Goal: Task Accomplishment & Management: Manage account settings

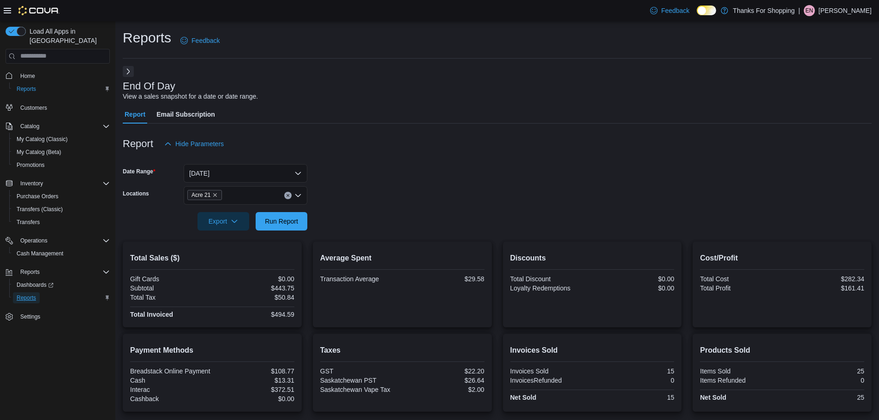
click at [27, 294] on span "Reports" at bounding box center [26, 297] width 19 height 7
click at [229, 223] on span "Export" at bounding box center [223, 221] width 41 height 18
click at [231, 252] on button "Export to Pdf" at bounding box center [224, 258] width 53 height 18
click at [38, 250] on span "Cash Management" at bounding box center [40, 253] width 47 height 7
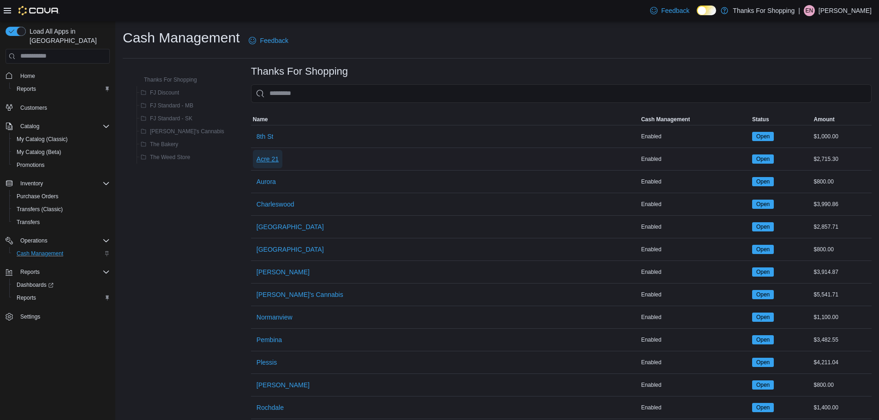
click at [256, 161] on span "Acre 21" at bounding box center [267, 159] width 22 height 9
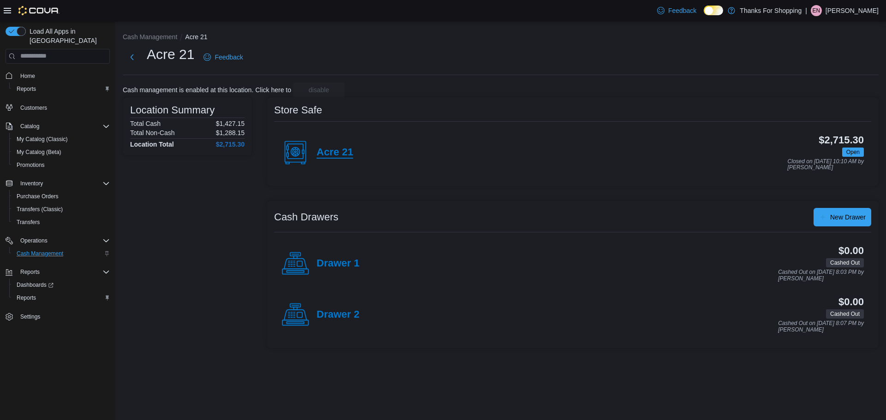
click at [350, 152] on h4 "Acre 21" at bounding box center [334, 153] width 36 height 12
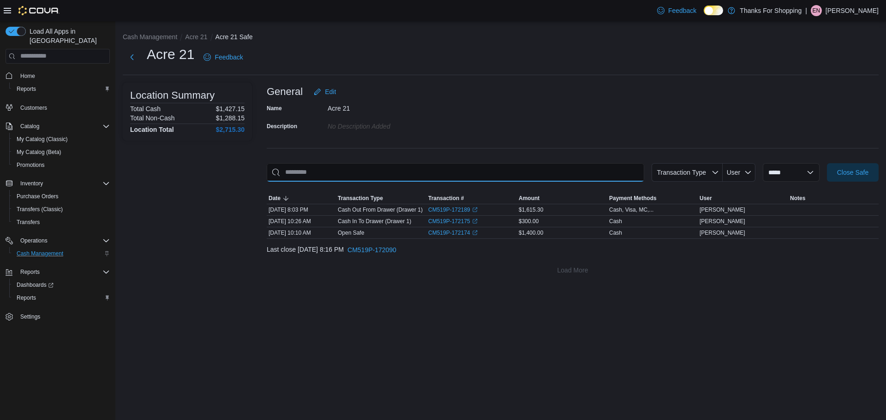
click at [333, 166] on input "This is a search bar. As you type, the results lower in the page will automatic…" at bounding box center [455, 172] width 377 height 18
click at [862, 165] on span "Close Safe" at bounding box center [852, 172] width 41 height 18
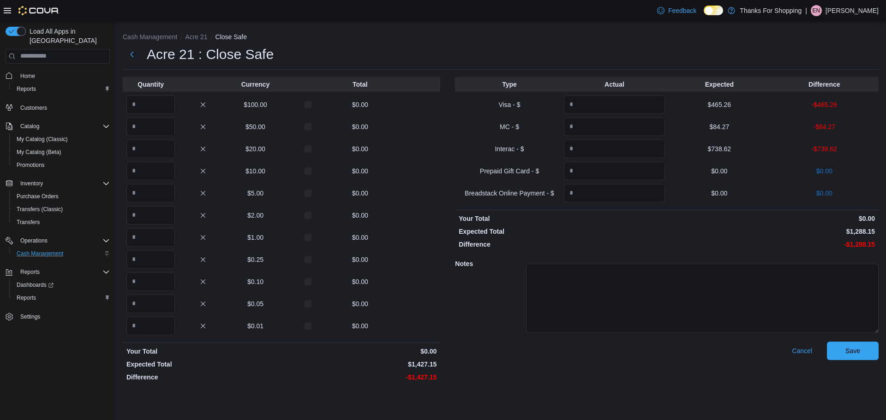
click at [862, 166] on div "Type Actual Expected Difference Visa - $ $465.26 -$465.26 MC - $ $84.27 -$84.27…" at bounding box center [666, 231] width 423 height 309
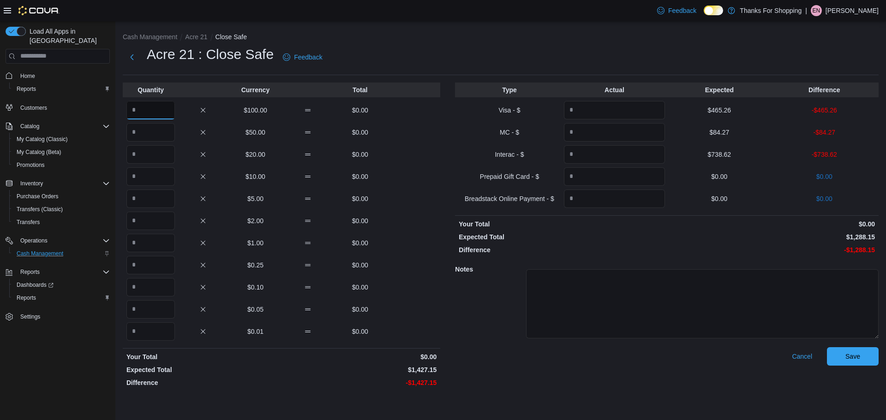
click at [146, 112] on input "Quantity" at bounding box center [150, 110] width 48 height 18
type input "**"
click at [151, 126] on input "Quantity" at bounding box center [150, 132] width 48 height 18
click at [154, 149] on input "Quantity" at bounding box center [150, 154] width 48 height 18
type input "*"
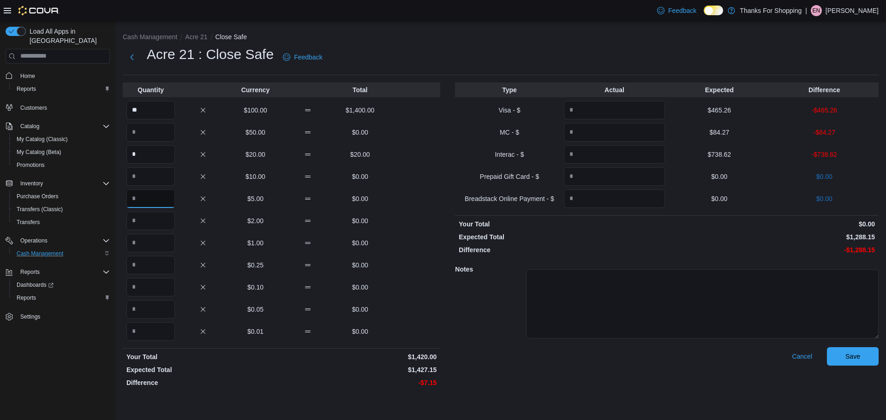
click at [161, 202] on input "Quantity" at bounding box center [150, 199] width 48 height 18
type input "*"
click at [162, 226] on input "Quantity" at bounding box center [150, 221] width 48 height 18
type input "*"
click at [157, 294] on input "Quantity" at bounding box center [150, 287] width 48 height 18
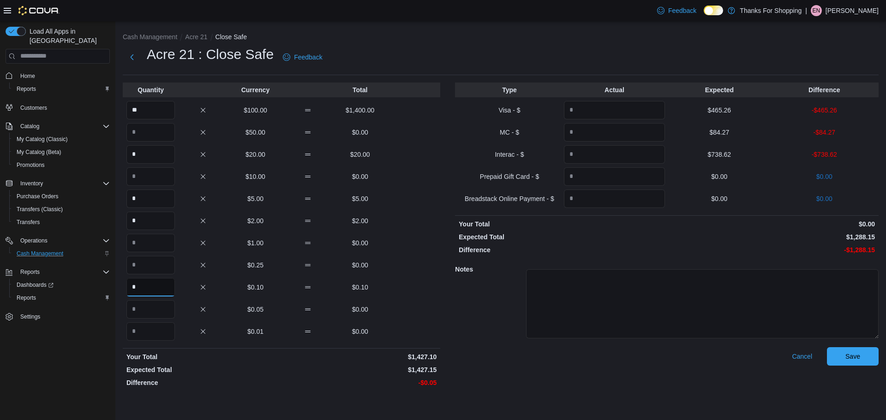
type input "*"
click at [161, 309] on input "Quantity" at bounding box center [150, 309] width 48 height 18
type input "*"
click at [726, 112] on p "$465.26" at bounding box center [718, 110] width 101 height 9
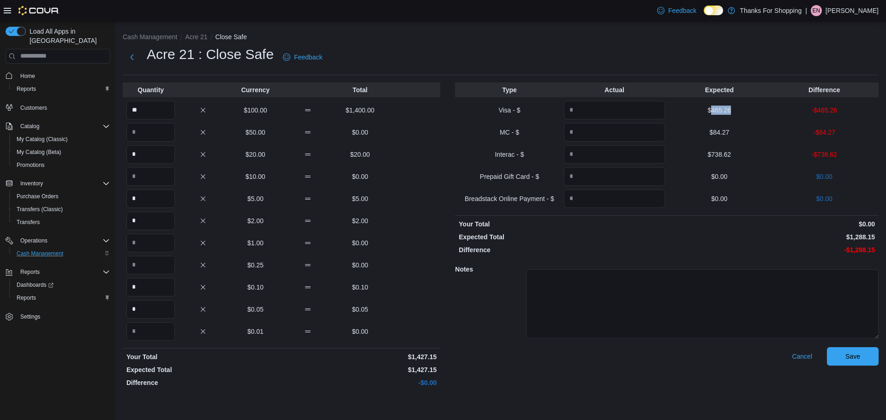
copy p "465.26"
click at [649, 117] on input "Quantity" at bounding box center [614, 110] width 101 height 18
paste input "******"
type input "******"
click at [717, 129] on p "$84.27" at bounding box center [718, 132] width 101 height 9
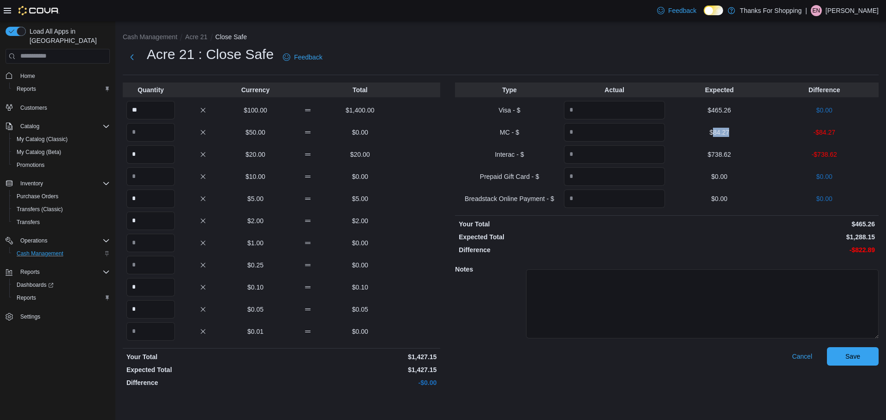
click at [717, 130] on p "$84.27" at bounding box center [718, 132] width 101 height 9
copy p "84.27"
click at [645, 127] on input "Quantity" at bounding box center [614, 132] width 101 height 18
paste input "*****"
type input "*****"
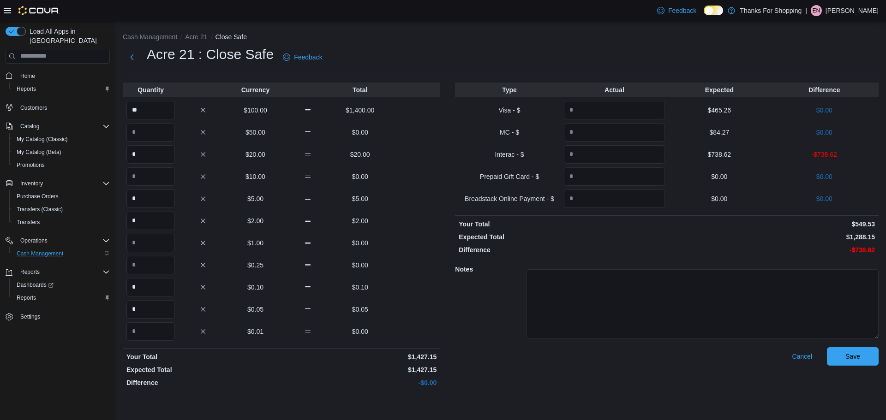
click at [718, 157] on p "$738.62" at bounding box center [718, 154] width 101 height 9
copy p "738.62"
click at [651, 157] on input "Quantity" at bounding box center [614, 154] width 101 height 18
paste input "******"
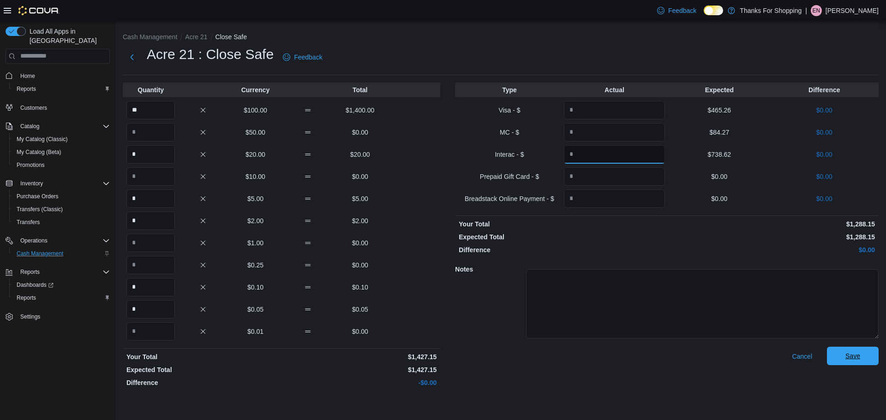
type input "******"
click at [842, 357] on span "Save" at bounding box center [852, 356] width 41 height 18
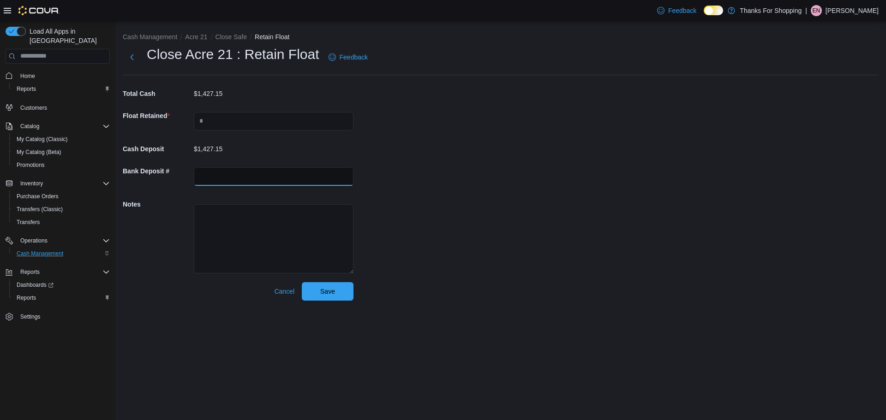
click at [256, 177] on input "text" at bounding box center [274, 176] width 160 height 18
click at [265, 140] on div "$1,427.15" at bounding box center [274, 149] width 160 height 18
click at [250, 116] on input "text" at bounding box center [274, 121] width 160 height 18
type input "****"
click at [335, 285] on span "Save" at bounding box center [327, 291] width 41 height 18
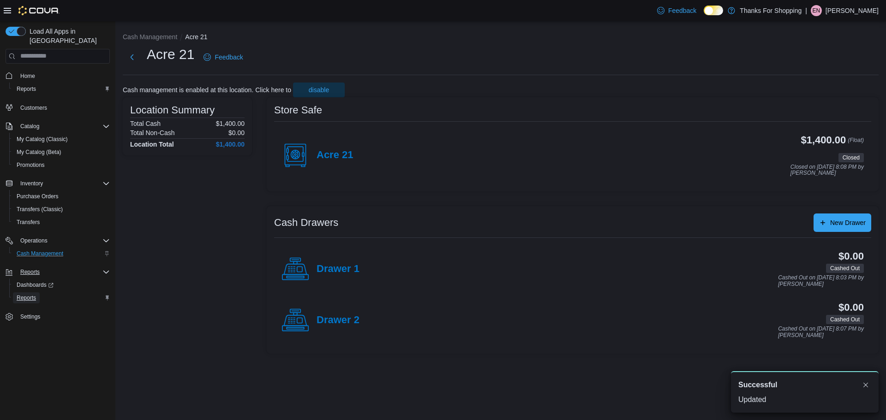
drag, startPoint x: 35, startPoint y: 290, endPoint x: 53, endPoint y: 265, distance: 30.4
click at [35, 294] on span "Reports" at bounding box center [26, 297] width 19 height 7
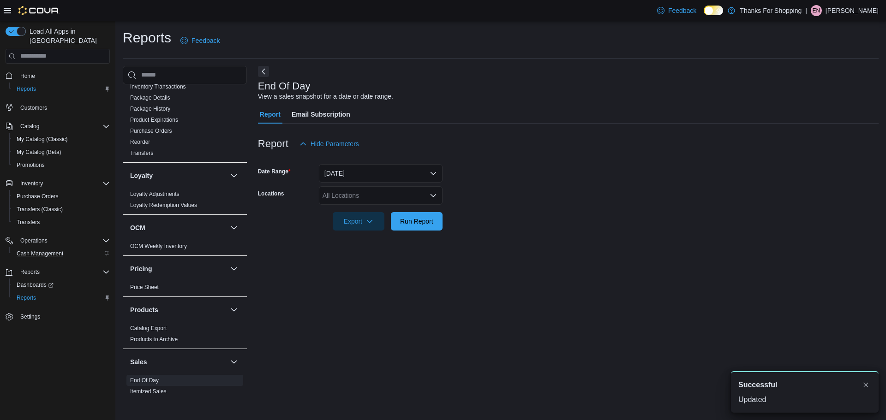
scroll to position [231, 0]
click at [338, 188] on div "All Locations" at bounding box center [381, 195] width 124 height 18
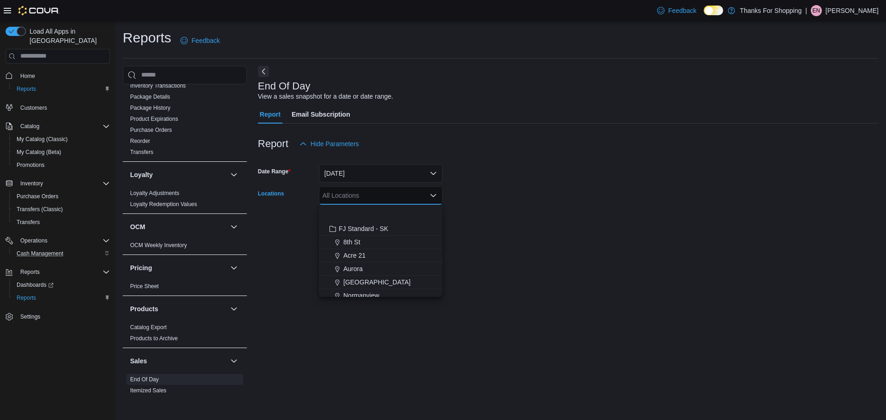
scroll to position [138, 0]
click at [355, 222] on span "Acre 21" at bounding box center [354, 219] width 22 height 9
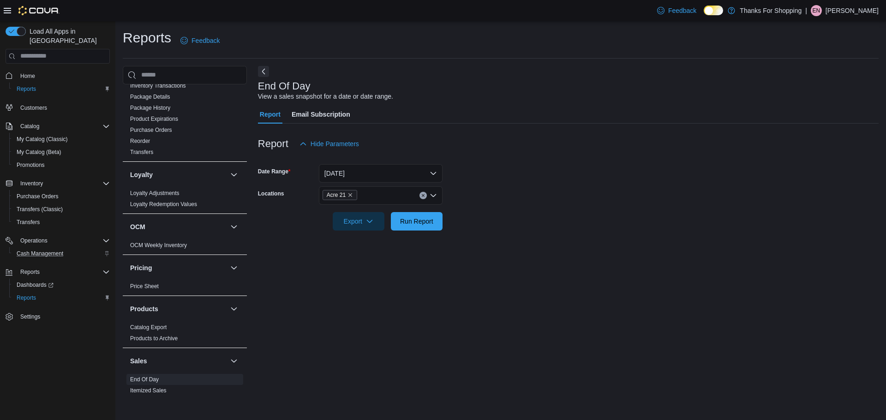
click at [522, 241] on div at bounding box center [568, 236] width 620 height 11
click at [352, 220] on span "Export" at bounding box center [358, 221] width 41 height 18
click at [369, 260] on span "Export to Pdf" at bounding box center [360, 258] width 42 height 7
